Goal: Task Accomplishment & Management: Manage account settings

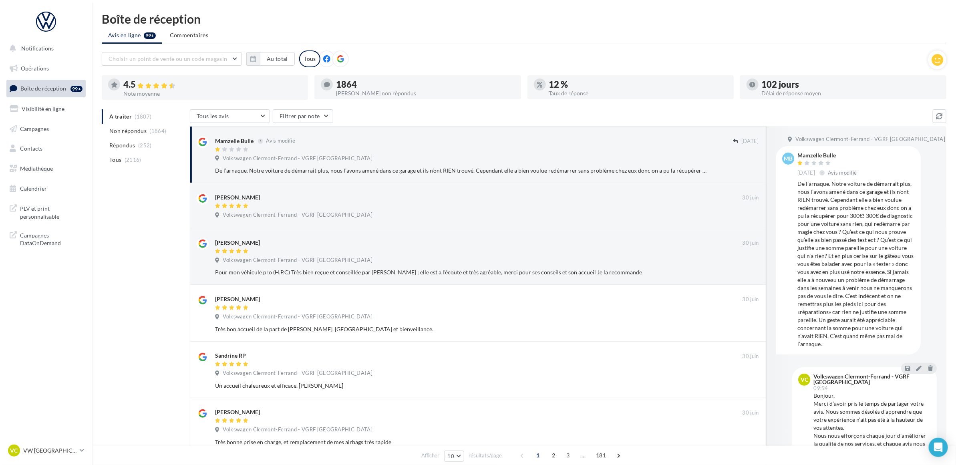
click at [157, 222] on div "A traiter (1807) Non répondus (1864) Répondus (252) Tous (2116) Tous les avis T…" at bounding box center [524, 394] width 845 height 571
click at [605, 40] on ul "Avis en ligne 99+ Commentaires" at bounding box center [524, 36] width 845 height 16
click at [87, 322] on nav "Notifications Opérations Boîte de réception 99+ Visibilité en ligne Campagnes C…" at bounding box center [46, 232] width 92 height 465
click at [53, 447] on p "VW [GEOGRAPHIC_DATA]" at bounding box center [49, 451] width 53 height 8
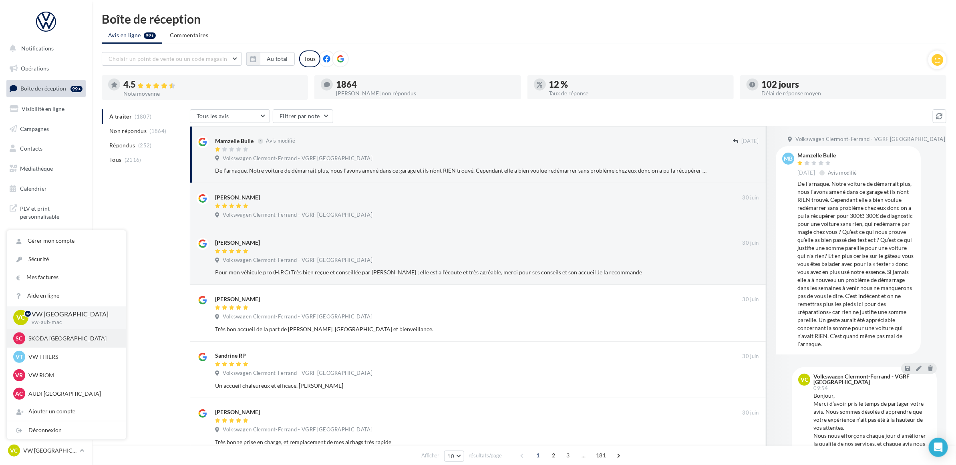
click at [63, 338] on p "SKODA [GEOGRAPHIC_DATA]" at bounding box center [72, 339] width 88 height 8
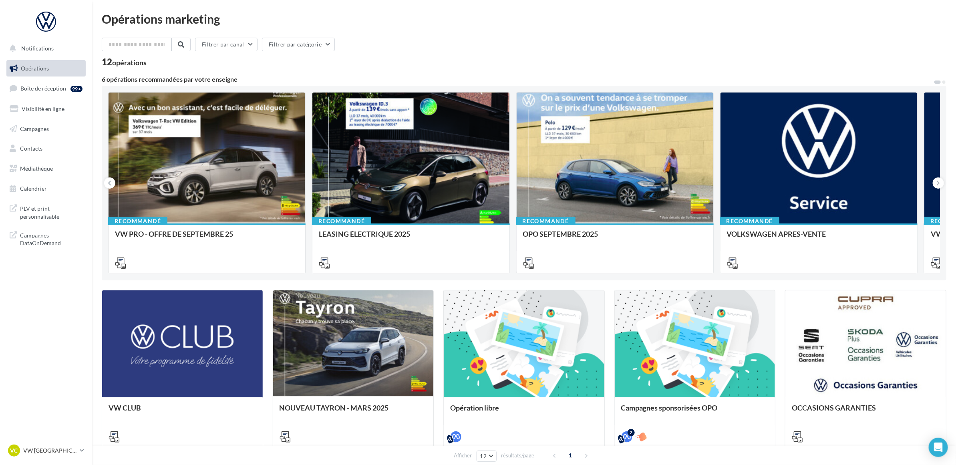
click at [482, 46] on div "Filtrer par canal Filtrer par catégorie" at bounding box center [524, 46] width 845 height 17
click at [54, 93] on link "Boîte de réception 99+" at bounding box center [46, 88] width 83 height 17
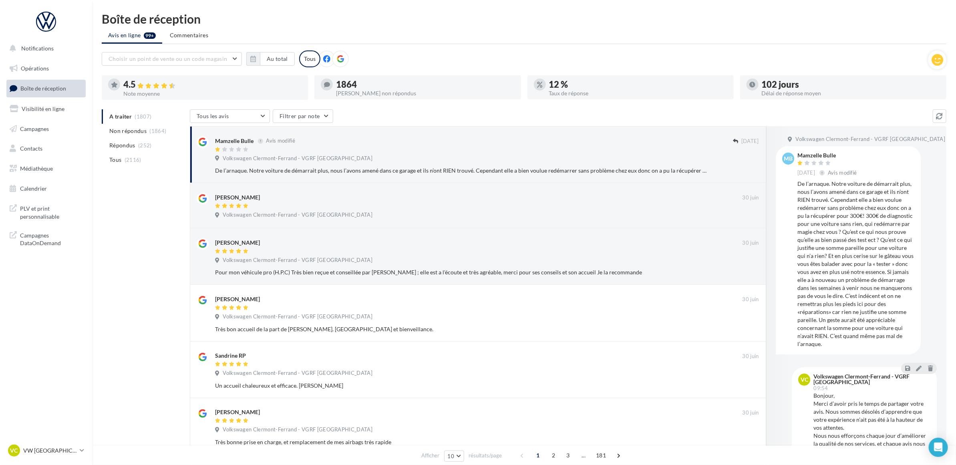
click at [154, 119] on ul "A traiter (1807) Non répondus (1864) Répondus (252) Tous (2116)" at bounding box center [144, 138] width 85 height 58
click at [151, 214] on div "A traiter (1807) Non répondus (1864) Répondus (252) Tous (2116) Tous les avis T…" at bounding box center [524, 394] width 845 height 571
click at [506, 31] on ul "Avis en ligne 99+ Commentaires" at bounding box center [524, 36] width 845 height 16
click at [78, 450] on link "VC VW [GEOGRAPHIC_DATA] vw-aub-mac" at bounding box center [45, 450] width 79 height 15
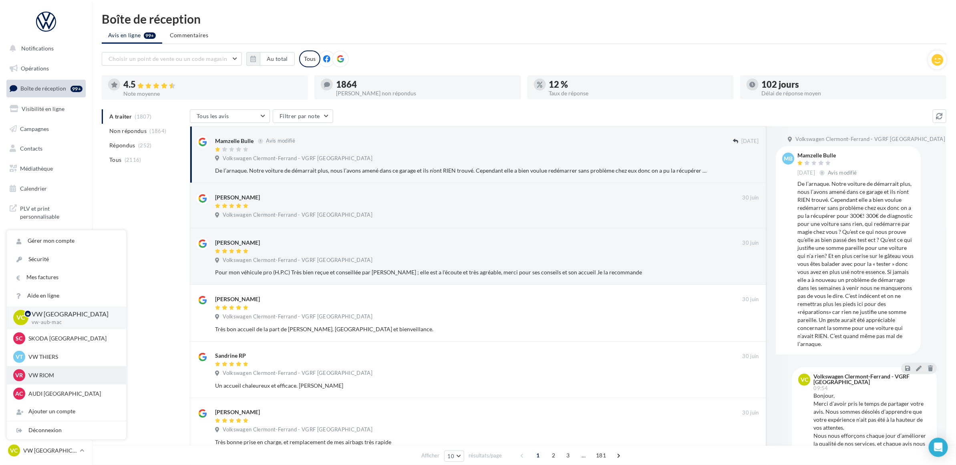
click at [60, 378] on p "VW RIOM" at bounding box center [72, 375] width 88 height 8
